Goal: Task Accomplishment & Management: Use online tool/utility

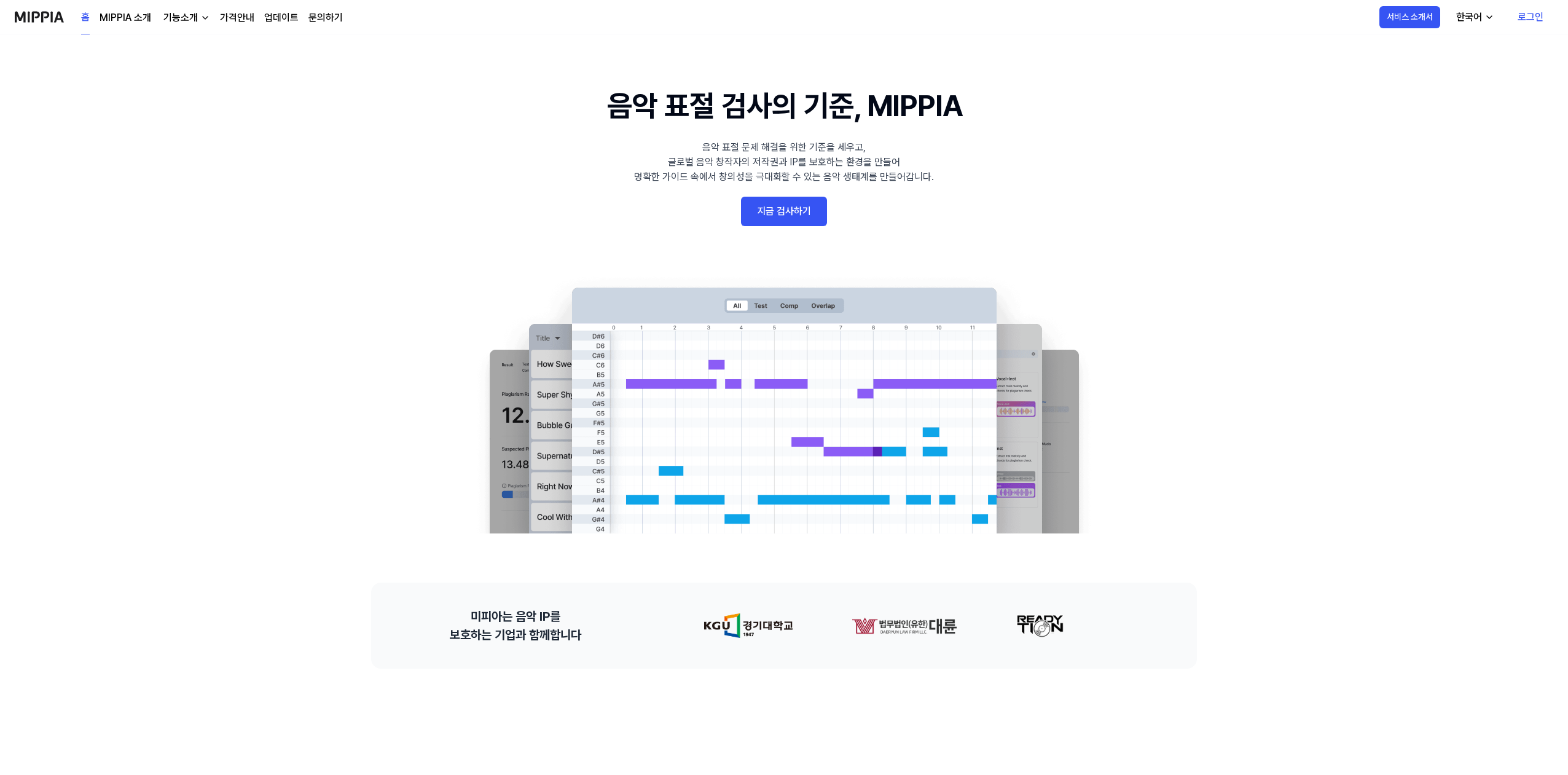
click at [793, 215] on link "지금 검사하기" at bounding box center [784, 211] width 86 height 30
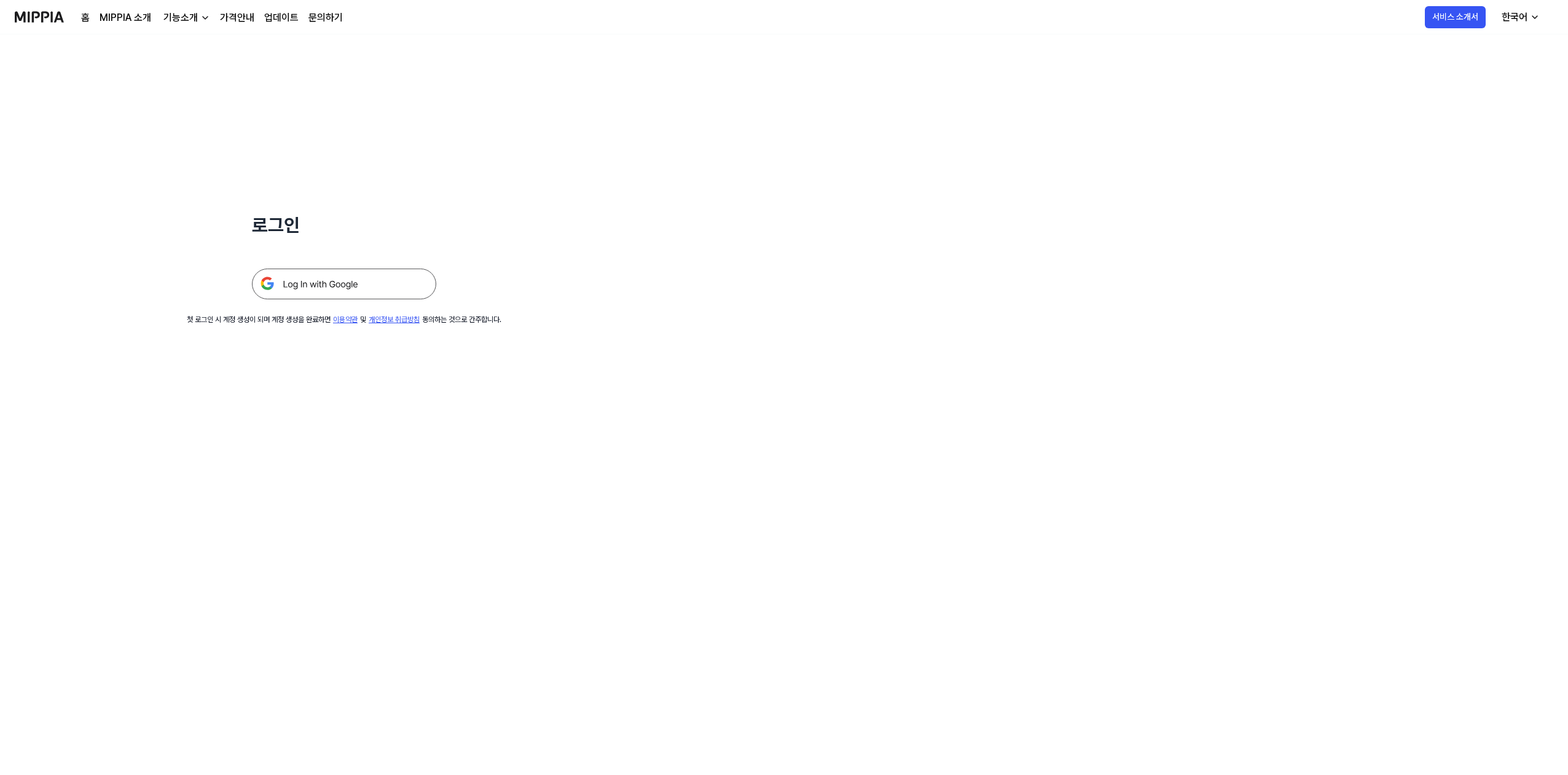
click at [301, 288] on img at bounding box center [343, 284] width 184 height 31
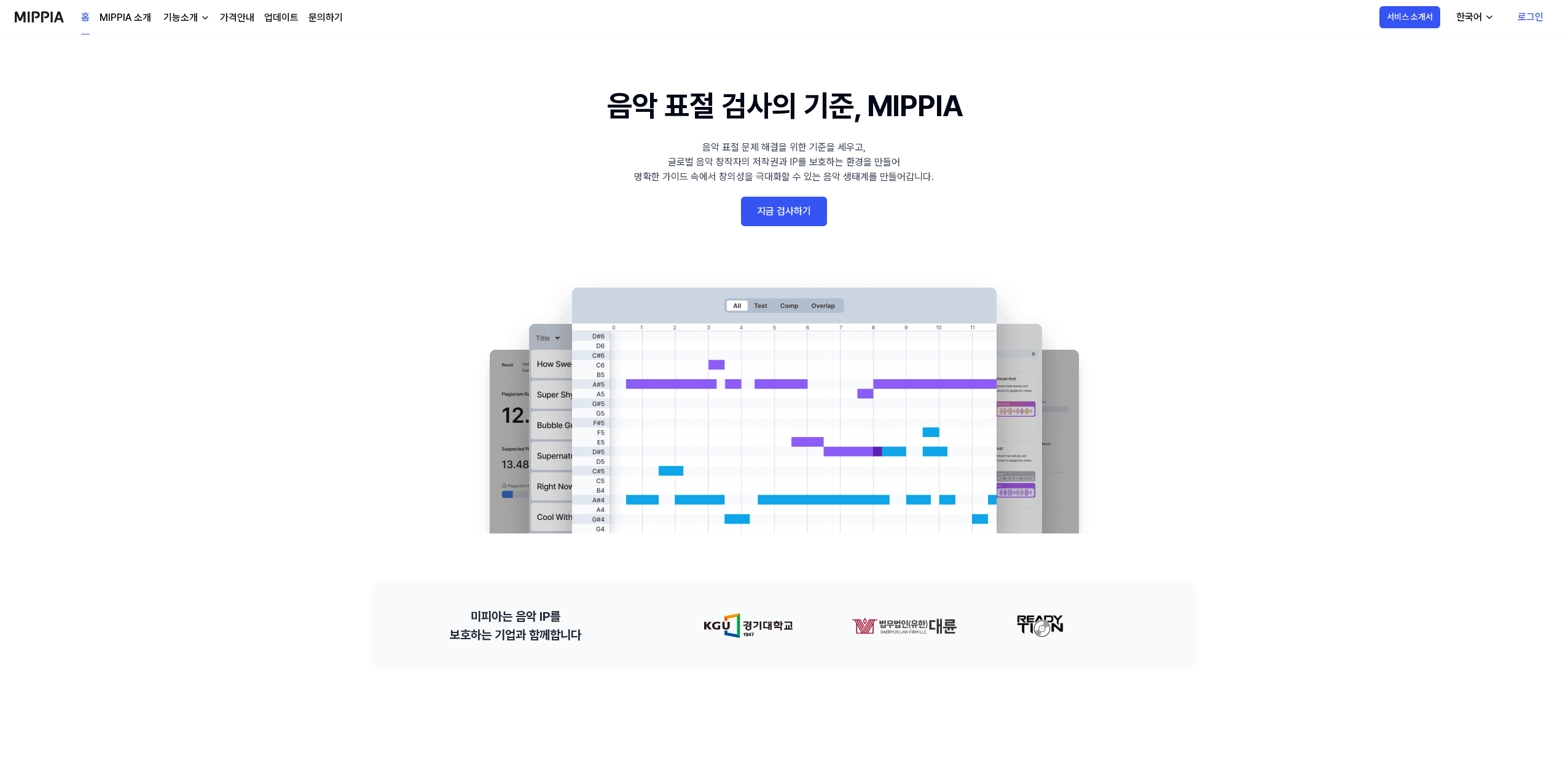
click at [852, 438] on img at bounding box center [784, 404] width 640 height 258
click at [765, 440] on img at bounding box center [784, 404] width 640 height 258
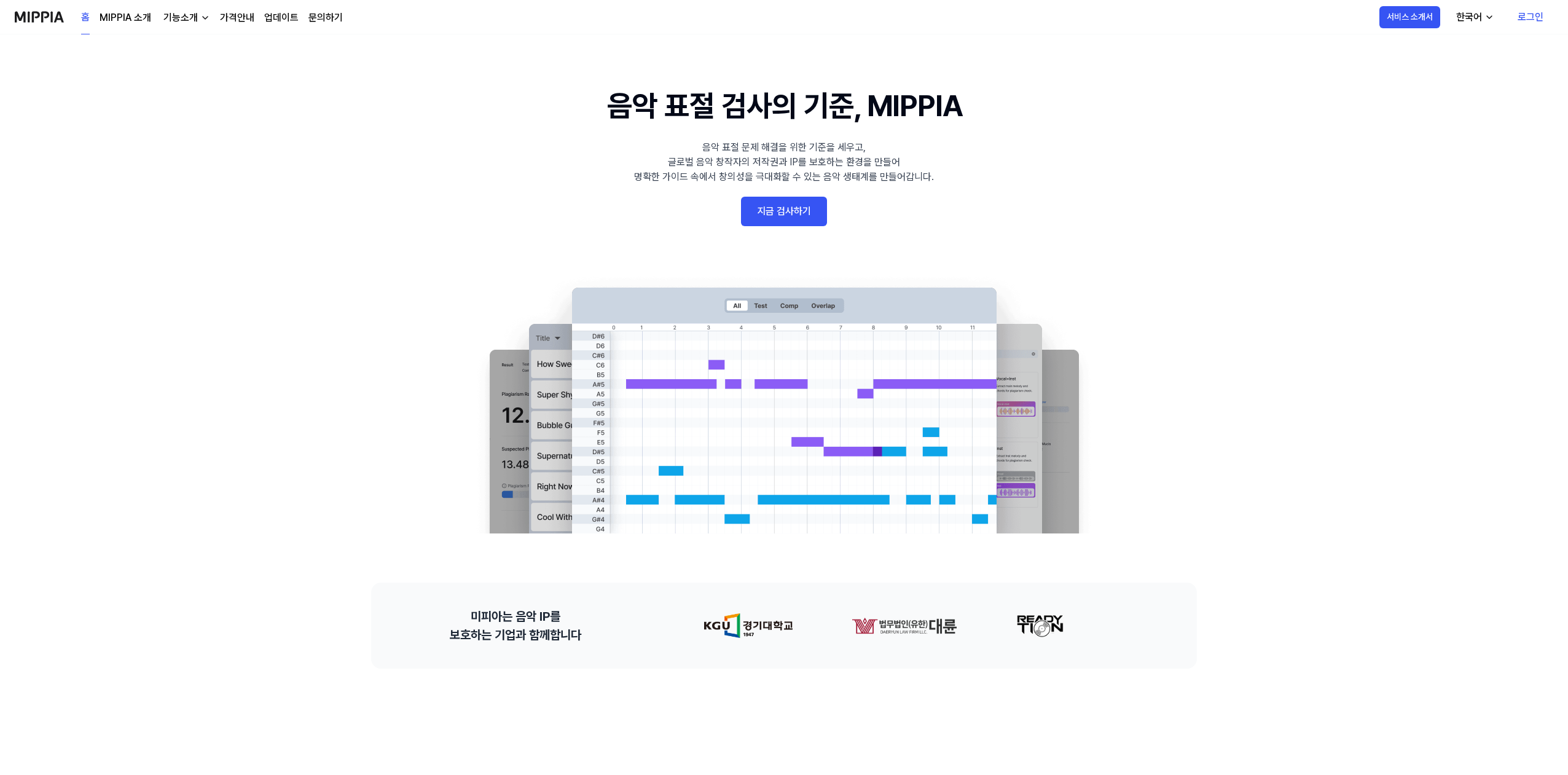
click at [765, 440] on img at bounding box center [784, 404] width 640 height 258
click at [110, 18] on link "MIPPIA 소개" at bounding box center [125, 17] width 51 height 14
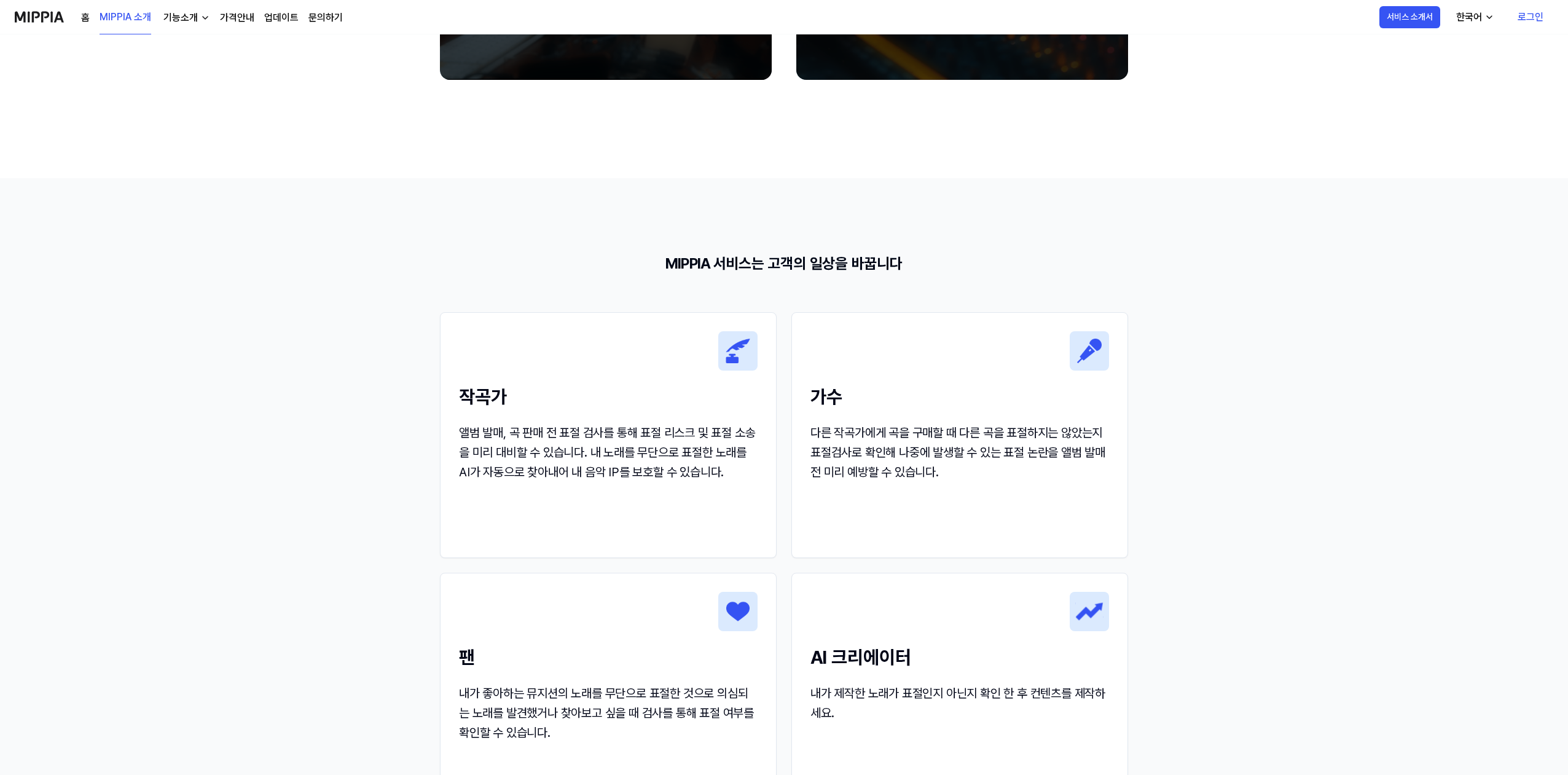
scroll to position [986, 0]
